Goal: Find specific page/section: Find specific page/section

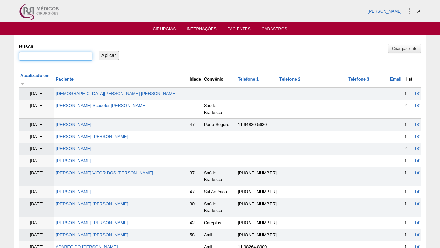
click at [62, 55] on input "Busca" at bounding box center [56, 56] width 74 height 9
paste input "LUANA RODRIGUES GARCIA MOREIRA"
type input "LUANA RODRIGUES GARCIA MOREIRA"
click at [109, 55] on input "Aplicar" at bounding box center [109, 55] width 20 height 9
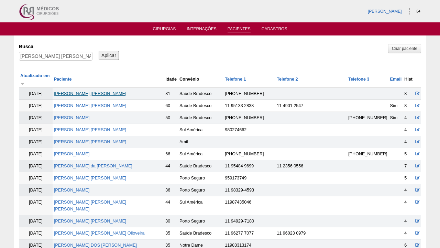
click at [80, 91] on link "[PERSON_NAME] [PERSON_NAME]" at bounding box center [90, 93] width 73 height 5
click at [73, 52] on input "[PERSON_NAME]" at bounding box center [56, 56] width 74 height 9
click at [69, 58] on input "[PERSON_NAME]" at bounding box center [56, 56] width 74 height 9
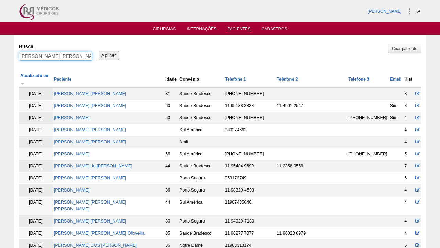
click at [69, 58] on input "LUANA RODRIGUES GARCIA MOREIRA" at bounding box center [56, 56] width 74 height 9
paste input "Maria Das Gracas Coelho de Carvalho"
type input "Maria Das Gracas Coelho de Carvalho"
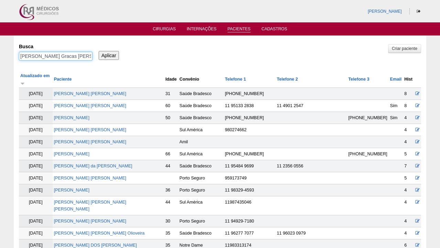
click at [109, 55] on input "Aplicar" at bounding box center [109, 55] width 20 height 9
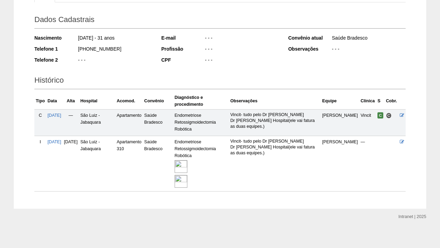
scroll to position [89, 0]
click at [187, 165] on img at bounding box center [181, 166] width 13 height 13
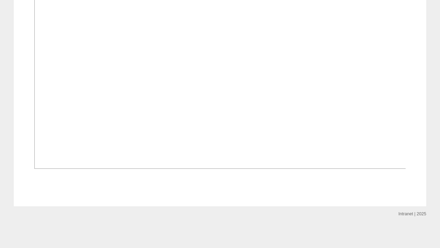
scroll to position [746, 0]
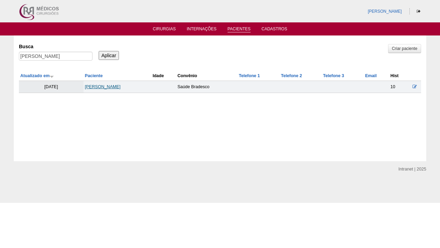
click at [121, 87] on link "Maria Das Gracas Coelho de Carvalho" at bounding box center [103, 86] width 36 height 5
click at [78, 60] on input "Maria Das Gracas Coelho de Carvalho" at bounding box center [56, 56] width 74 height 9
click at [79, 58] on input "Maria Das Gracas Coelho de Carvalho" at bounding box center [56, 56] width 74 height 9
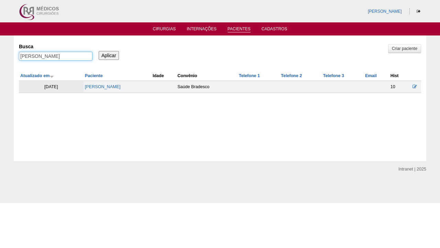
paste input "Amanda Farias De Oliveira"
type input "Amanda Farias De Oliveira"
click at [109, 55] on input "Aplicar" at bounding box center [109, 55] width 20 height 9
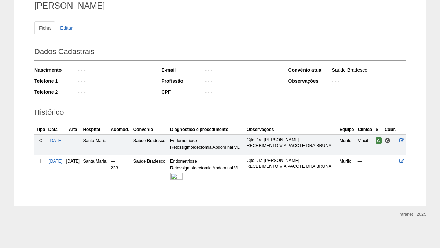
scroll to position [68, 0]
click at [183, 179] on img at bounding box center [176, 178] width 13 height 13
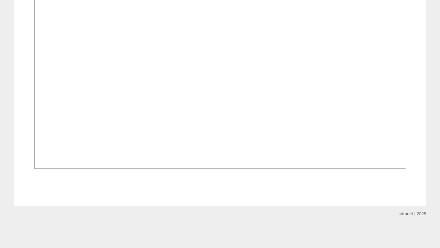
scroll to position [521, 0]
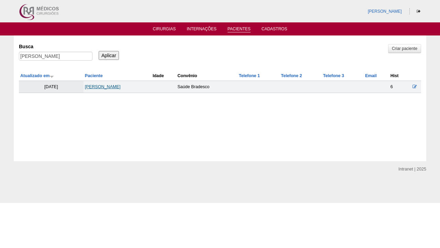
click at [92, 87] on link "[PERSON_NAME]" at bounding box center [103, 86] width 36 height 5
click at [78, 57] on input "[PERSON_NAME]" at bounding box center [56, 56] width 74 height 9
paste input "[PERSON_NAME]"
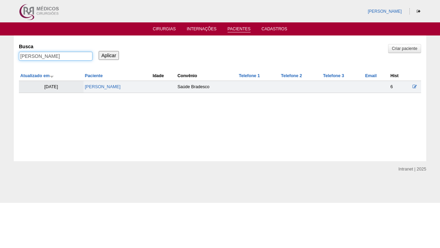
type input "[PERSON_NAME]"
click at [109, 55] on input "Aplicar" at bounding box center [109, 55] width 20 height 9
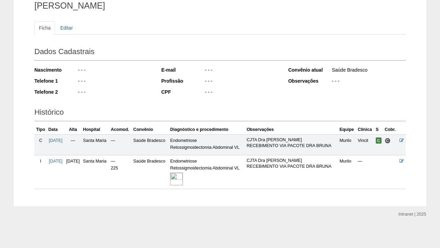
scroll to position [68, 0]
click at [183, 178] on img at bounding box center [176, 178] width 13 height 13
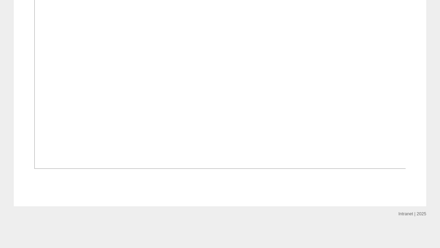
scroll to position [547, 0]
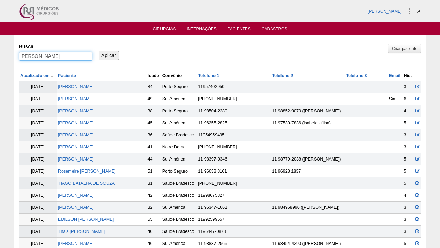
drag, startPoint x: 36, startPoint y: 56, endPoint x: 129, endPoint y: 46, distance: 93.4
click at [43, 57] on input "Soraia Magalhães Souza" at bounding box center [56, 56] width 74 height 9
drag, startPoint x: 35, startPoint y: 56, endPoint x: 87, endPoint y: 52, distance: 51.8
click at [87, 53] on input "Soraia Magalhães Souza" at bounding box center [56, 56] width 74 height 9
type input "Soraia"
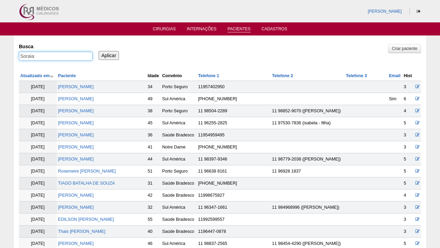
click at [109, 55] on input "Aplicar" at bounding box center [109, 55] width 20 height 9
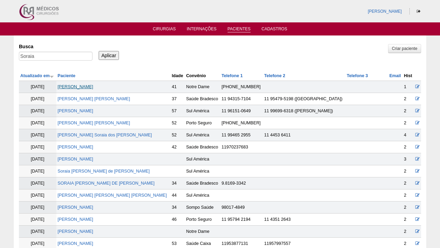
click at [94, 86] on link "[PERSON_NAME]" at bounding box center [76, 86] width 36 height 5
click at [44, 55] on input "Soraia" at bounding box center [56, 56] width 74 height 9
paste input "GIOVANNA MADALENA BELCHIOR DE OLIVEIRA"
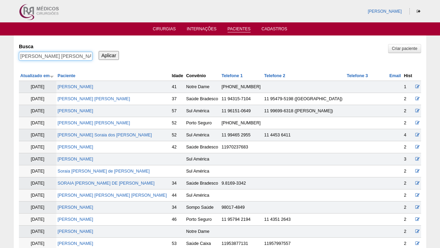
type input "GIOVANNA MADALENA BELCHIOR DE OLIVEIRA"
click at [109, 55] on input "Aplicar" at bounding box center [109, 55] width 20 height 9
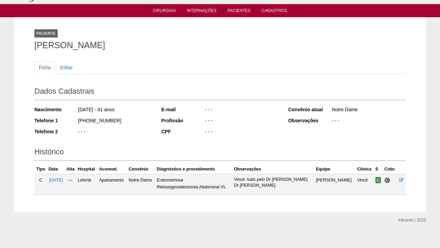
scroll to position [20, 0]
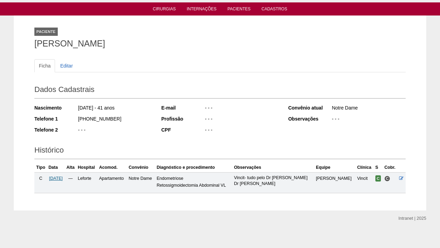
click at [63, 177] on span "[DATE]" at bounding box center [56, 178] width 14 height 5
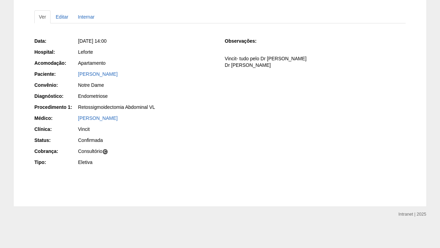
scroll to position [68, 0]
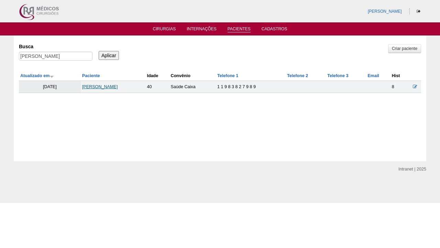
click at [105, 86] on link "[PERSON_NAME]" at bounding box center [100, 86] width 36 height 5
click at [76, 52] on input "[PERSON_NAME]" at bounding box center [56, 56] width 74 height 9
paste input "[PERSON_NAME]"
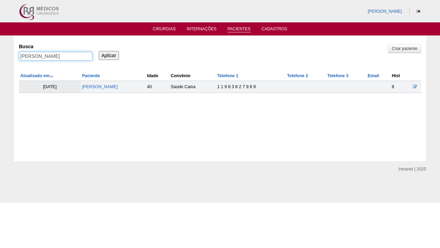
type input "[PERSON_NAME]"
click at [109, 55] on input "Aplicar" at bounding box center [109, 55] width 20 height 9
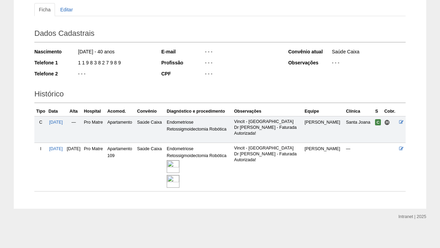
scroll to position [76, 0]
click at [179, 161] on img at bounding box center [173, 166] width 13 height 13
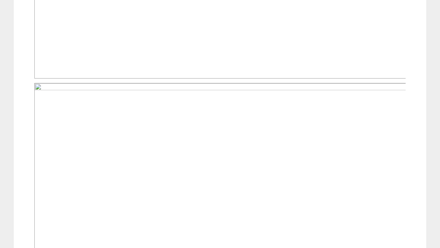
scroll to position [464, 0]
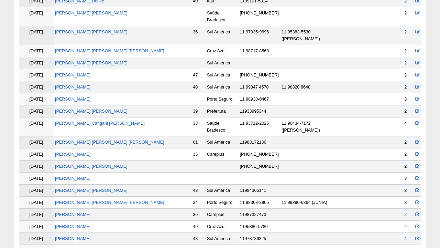
scroll to position [117, 0]
click at [78, 236] on link "[PERSON_NAME]" at bounding box center [73, 238] width 36 height 5
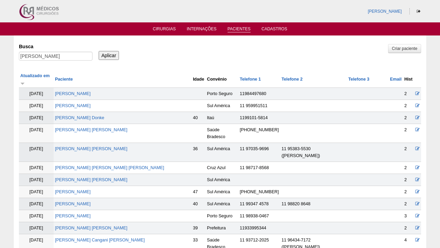
scroll to position [0, 0]
click at [83, 58] on input "[PERSON_NAME]" at bounding box center [56, 56] width 74 height 9
paste input "FLAVIA SALIM CAIADO PEREIRA"
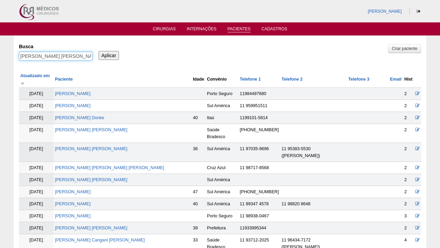
type input "FLAVIA SALIM CAIADO PEREIRA"
click at [109, 55] on input "Aplicar" at bounding box center [109, 55] width 20 height 9
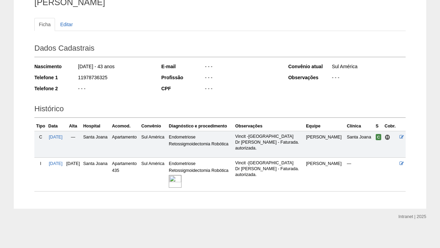
scroll to position [61, 0]
click at [182, 177] on img at bounding box center [175, 181] width 13 height 13
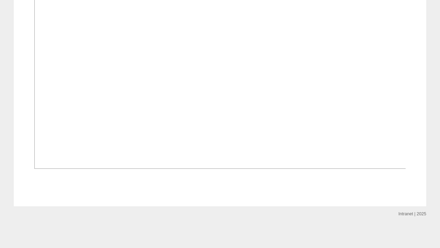
scroll to position [449, 0]
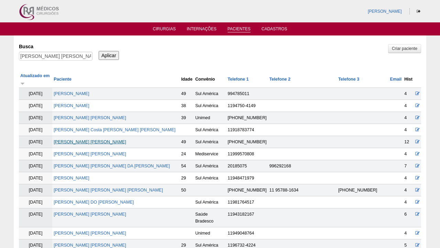
click at [99, 139] on link "FLAVIA SALIM CAIADO PEREIRA" at bounding box center [90, 141] width 73 height 5
click at [60, 56] on input "FLAVIA SALIM CAIADO PEREIRA" at bounding box center [56, 56] width 74 height 9
paste input "MARCIA FABIOLA DA SILVA PRADO"
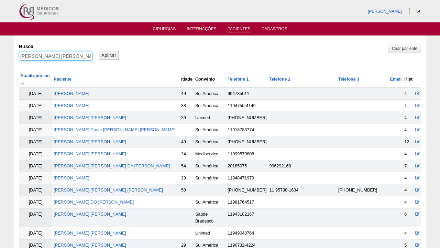
type input "MARCIA FABIOLA DA SILVA PRADO"
click at [109, 55] on input "Aplicar" at bounding box center [109, 55] width 20 height 9
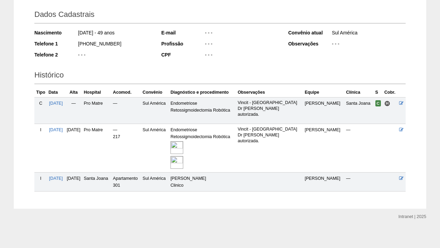
scroll to position [95, 0]
click at [183, 144] on img at bounding box center [177, 147] width 13 height 13
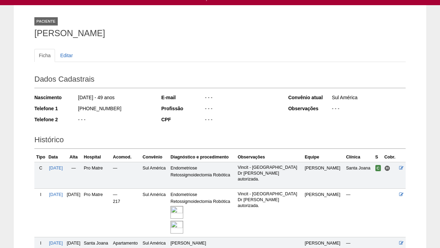
scroll to position [29, 0]
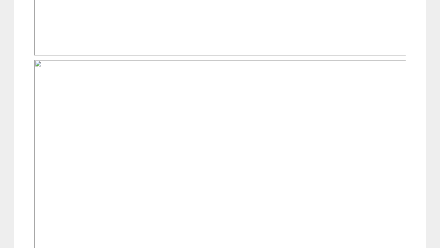
scroll to position [483, 0]
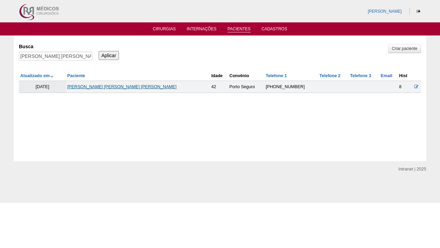
click at [103, 88] on link "[PERSON_NAME]" at bounding box center [121, 86] width 109 height 5
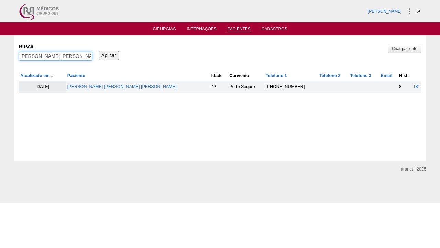
click at [63, 58] on input "MARCIA FABIOLA DA SILVA PRADO" at bounding box center [56, 56] width 74 height 9
paste input "[PERSON_NAME] DOS [PERSON_NAME]"
type input "[PERSON_NAME] DOS [PERSON_NAME]"
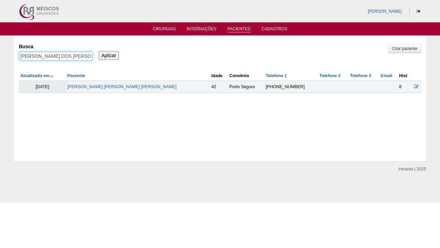
click at [109, 55] on input "Aplicar" at bounding box center [109, 55] width 20 height 9
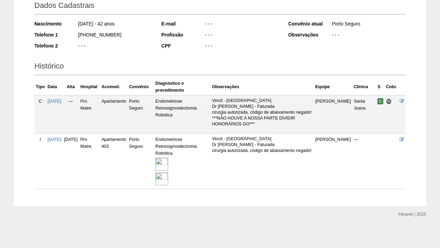
scroll to position [107, 0]
click at [168, 164] on img at bounding box center [161, 163] width 13 height 13
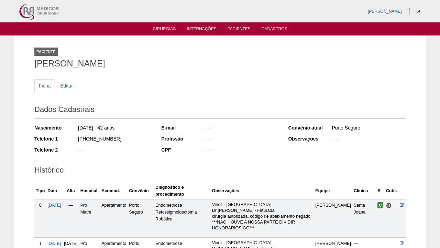
scroll to position [0, 0]
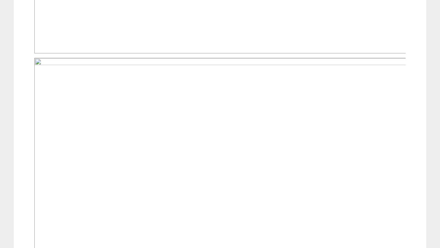
scroll to position [457, 0]
